Goal: Task Accomplishment & Management: Use online tool/utility

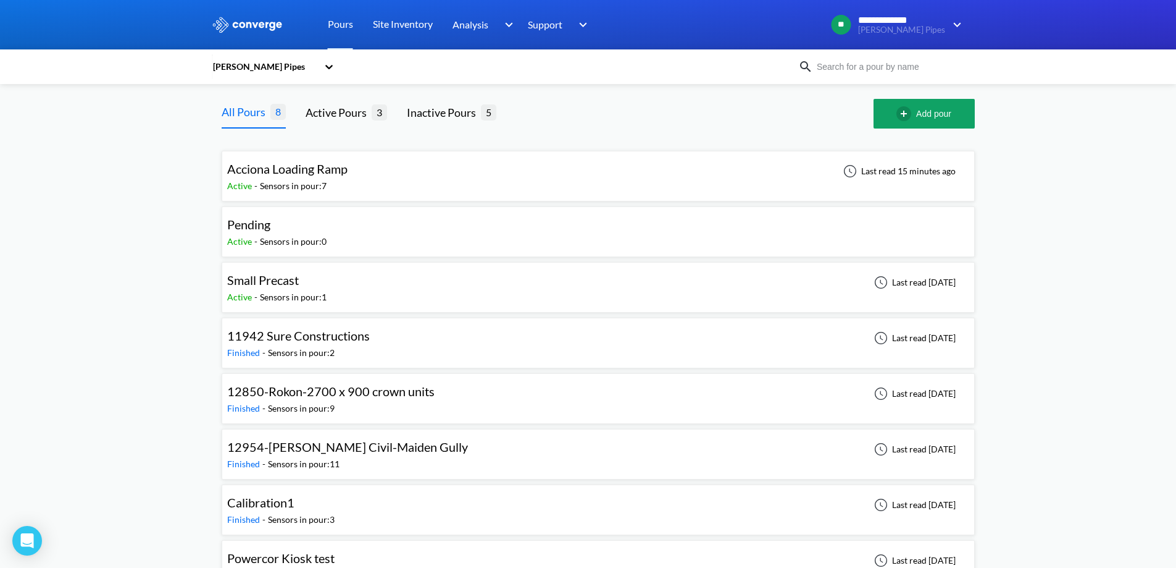
click at [612, 186] on div "Acciona Loading Ramp Active - Sensors in pour: 7 Last read 15 minutes ago" at bounding box center [598, 176] width 742 height 40
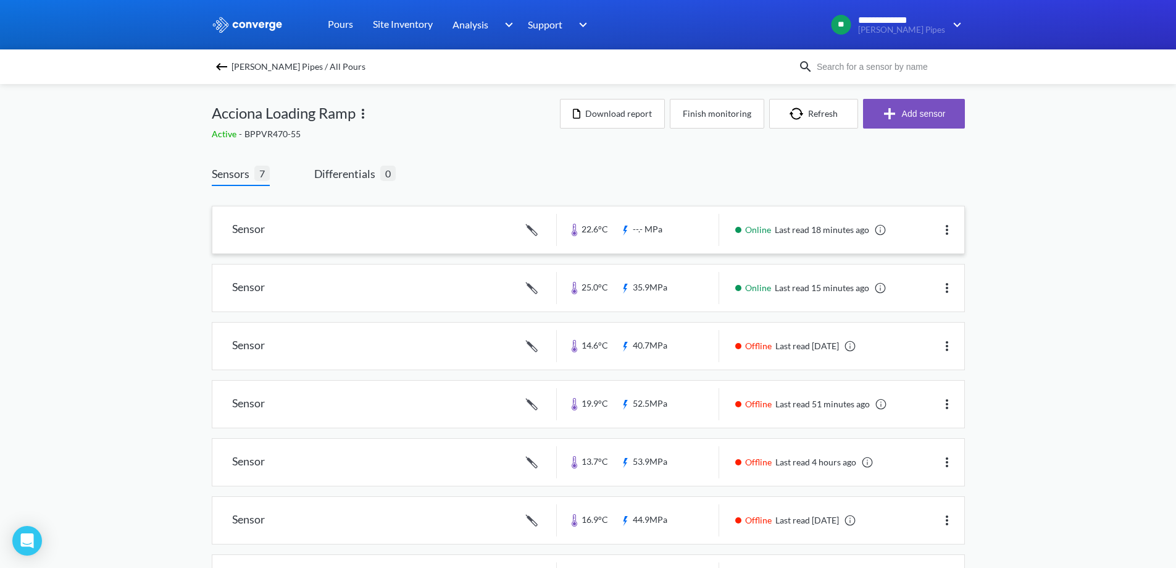
click at [456, 227] on link at bounding box center [588, 229] width 752 height 47
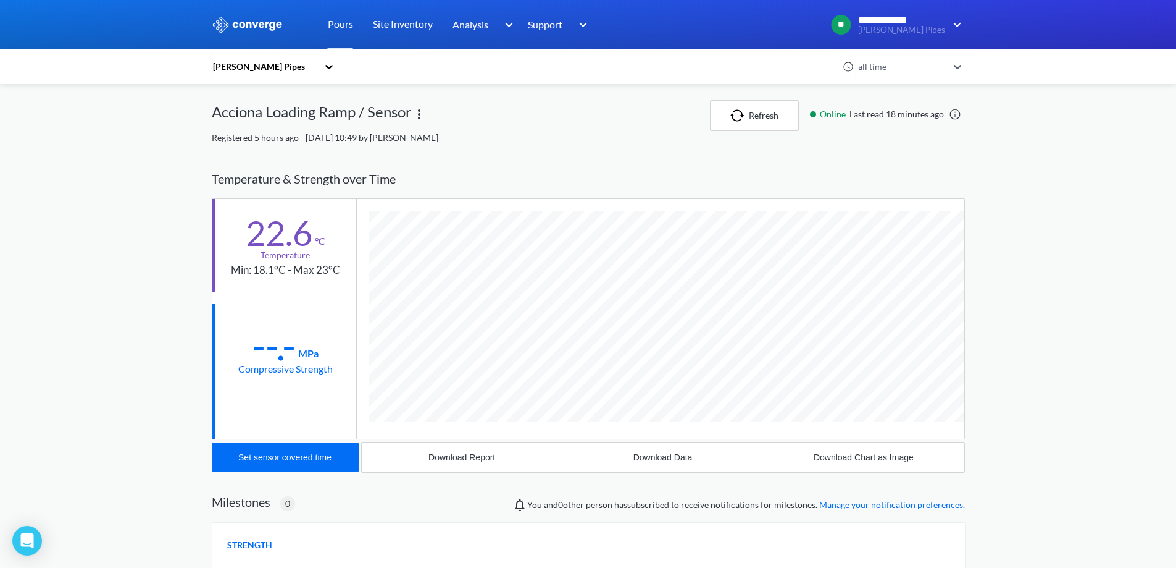
scroll to position [657, 753]
click at [333, 450] on button "Set sensor covered time" at bounding box center [285, 457] width 147 height 30
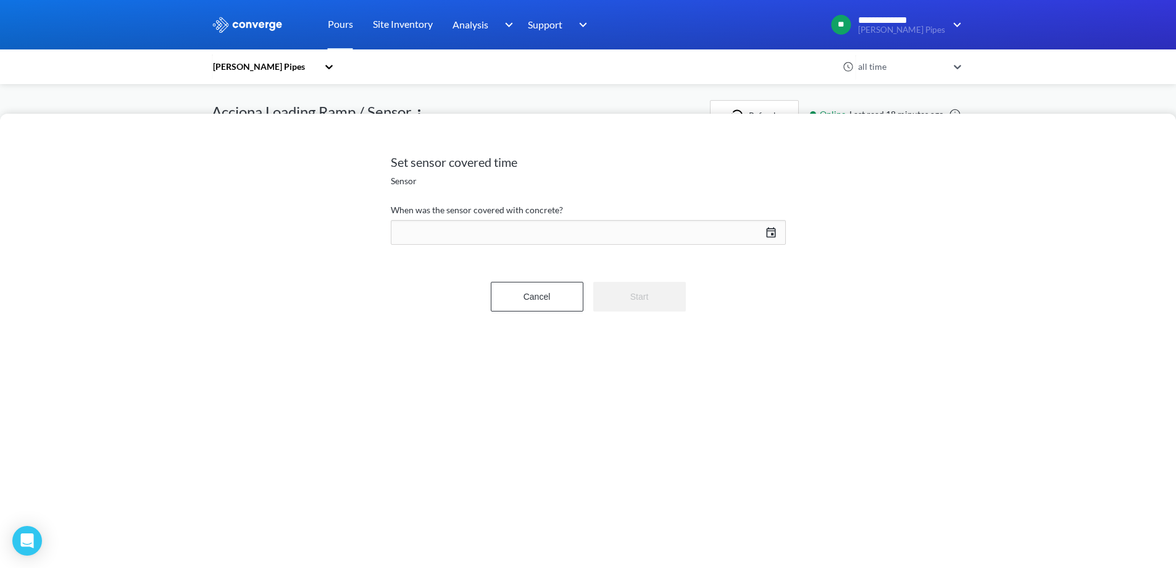
click at [769, 233] on div "[DATE] Press the down arrow key to interact with the calendar and select a date…" at bounding box center [588, 232] width 395 height 30
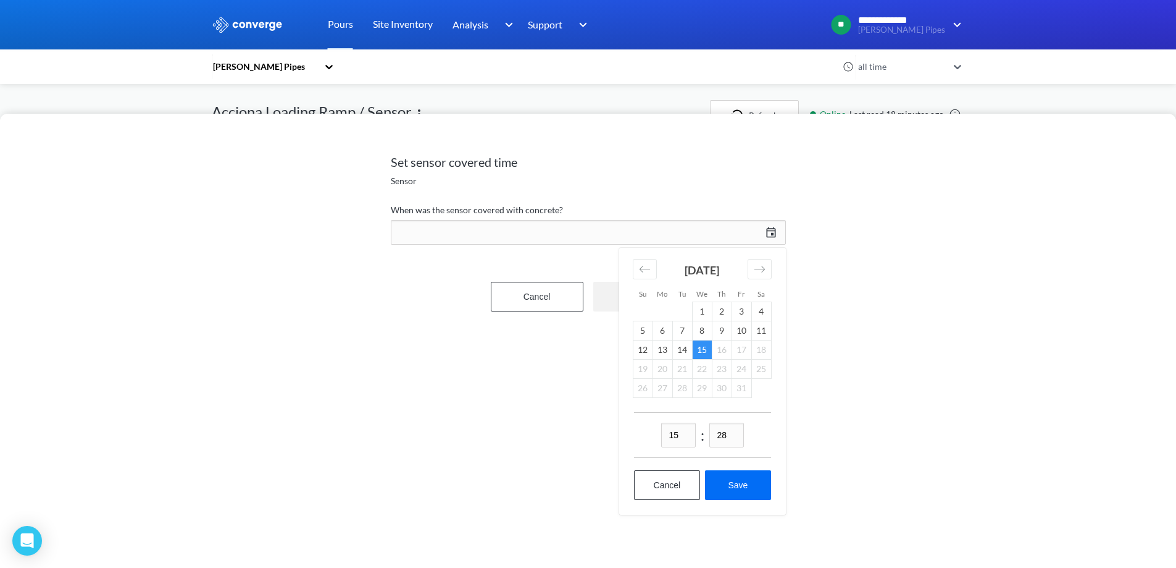
click at [688, 438] on input "15" at bounding box center [678, 434] width 35 height 25
type input "13"
type input "50"
click at [742, 485] on button "Save" at bounding box center [737, 485] width 65 height 30
type input "13:50[DATE]"
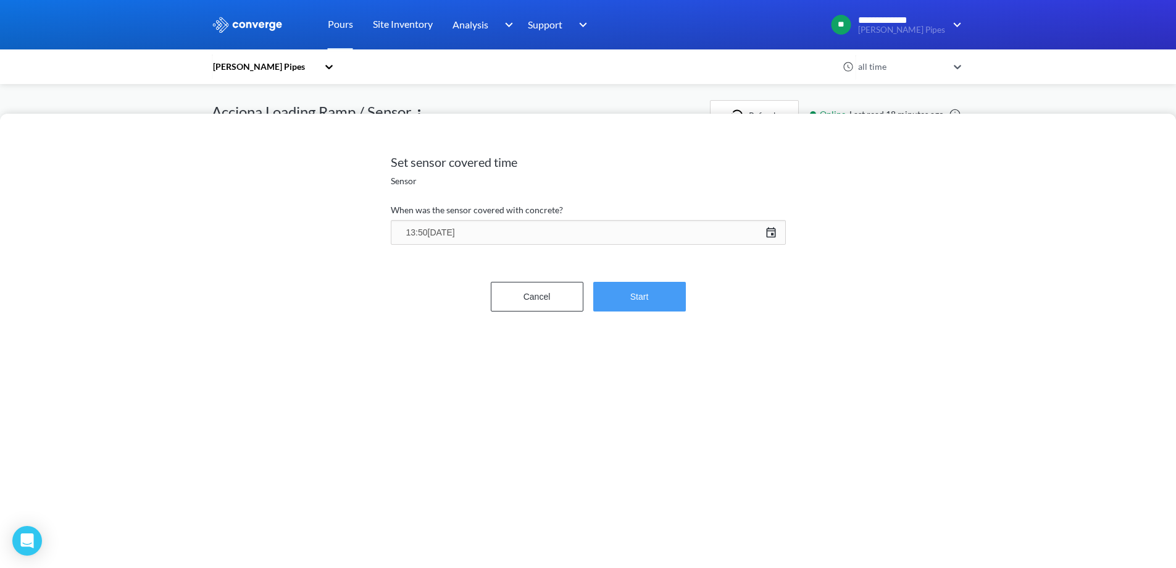
click at [651, 305] on button "Start" at bounding box center [639, 297] width 93 height 30
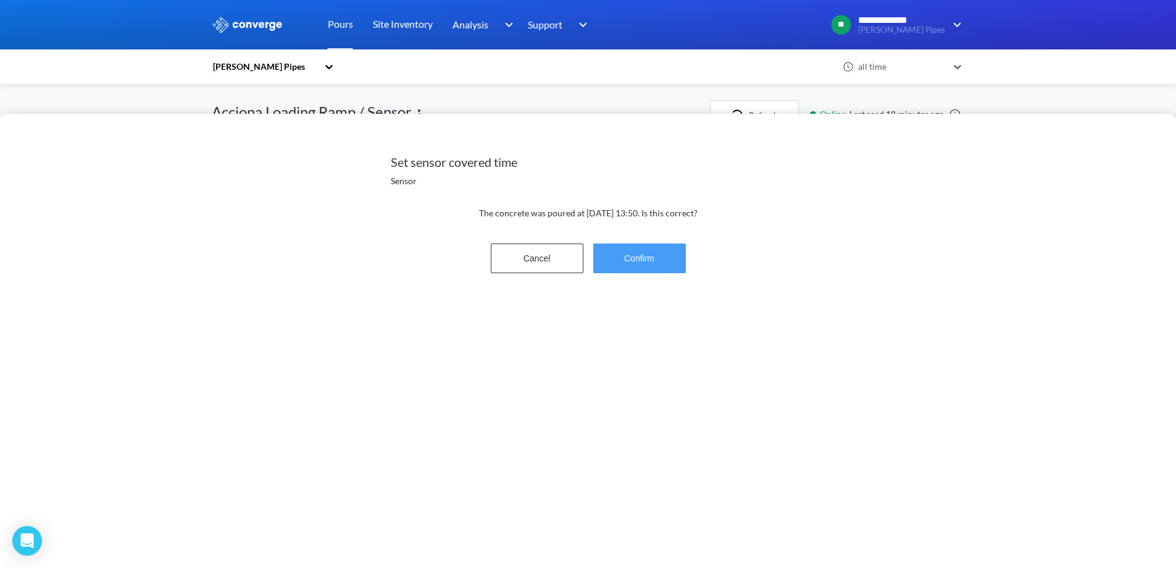
click at [639, 265] on button "Confirm" at bounding box center [639, 258] width 93 height 30
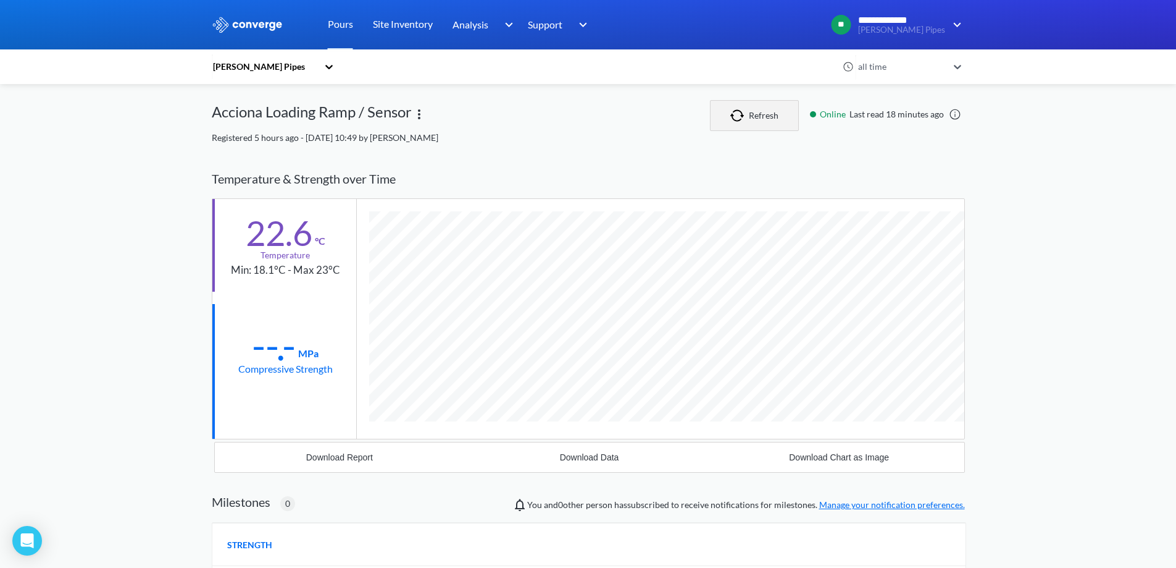
click at [766, 103] on button "Refresh" at bounding box center [754, 115] width 89 height 31
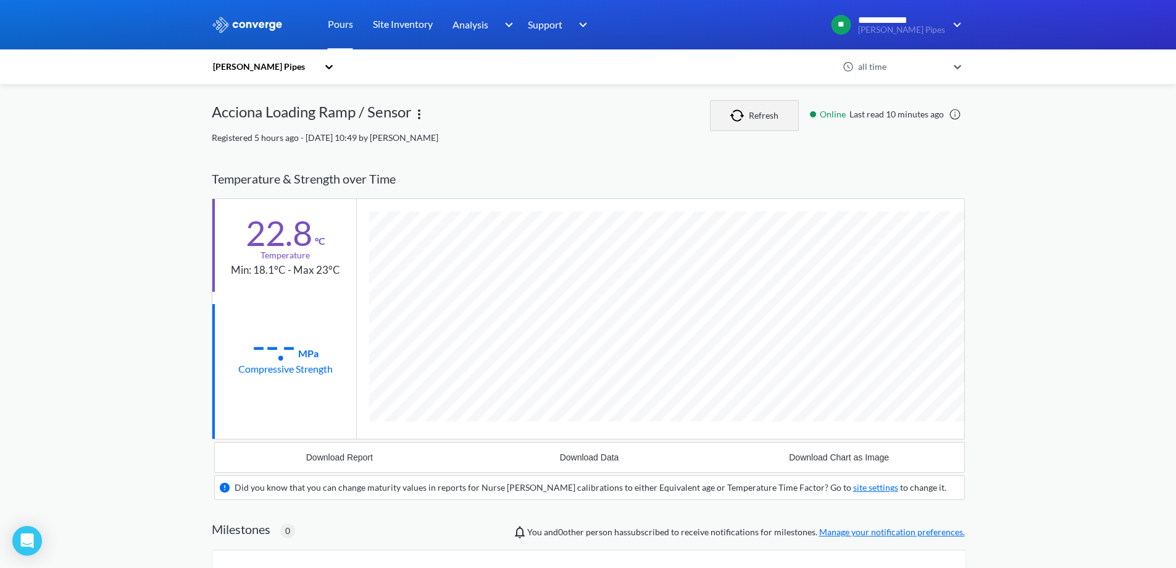
scroll to position [773, 753]
click at [768, 101] on button "Refresh" at bounding box center [754, 115] width 89 height 31
